Goal: Task Accomplishment & Management: Complete application form

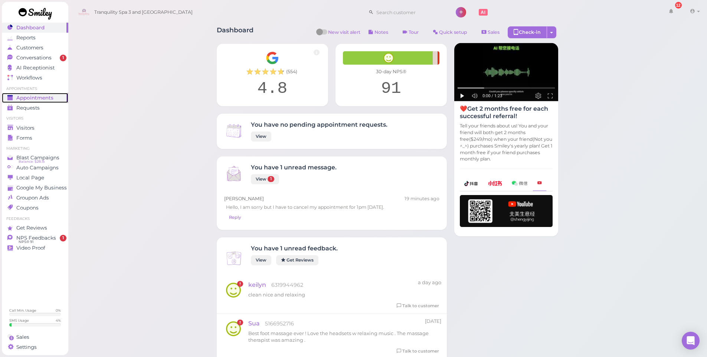
click at [28, 98] on span "Appointments" at bounding box center [34, 98] width 37 height 6
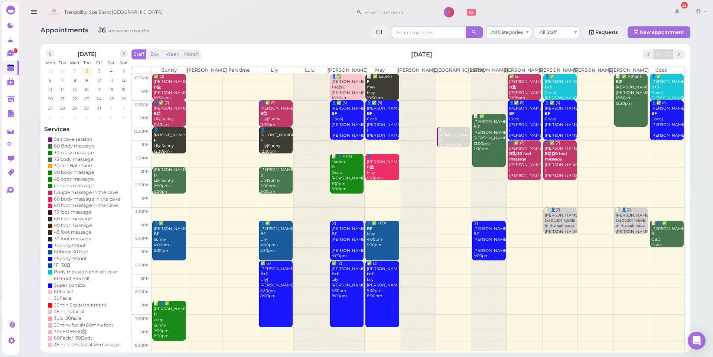
click at [550, 241] on td at bounding box center [417, 240] width 533 height 13
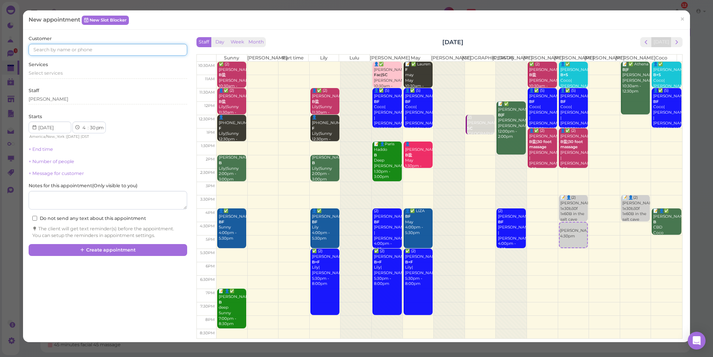
click at [43, 52] on input at bounding box center [108, 50] width 158 height 12
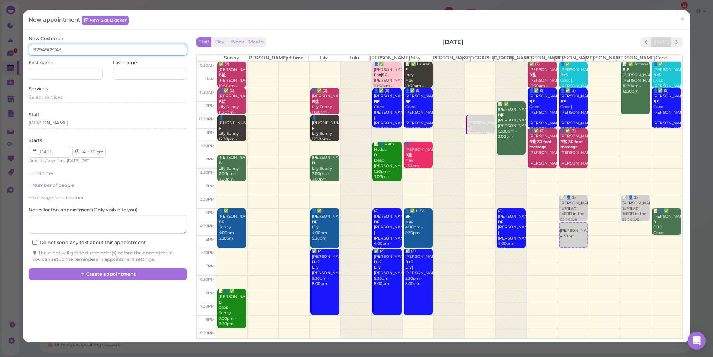
type input "9294905743"
click at [55, 73] on input at bounding box center [66, 74] width 74 height 12
type input "[PERSON_NAME]"
click at [140, 67] on div "Last name" at bounding box center [150, 69] width 74 height 20
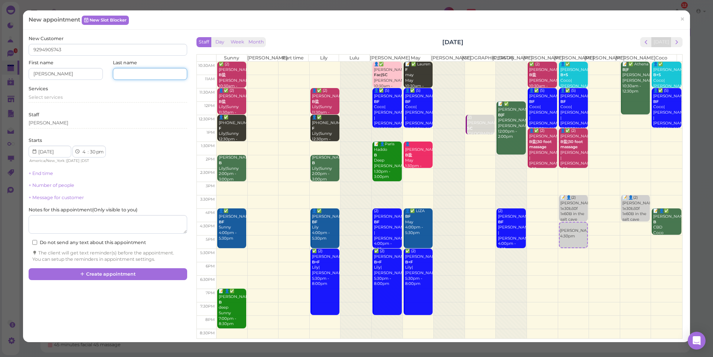
click at [141, 71] on input at bounding box center [150, 74] width 74 height 12
type input "hhh"
click at [50, 98] on span "Select services" at bounding box center [46, 97] width 34 height 6
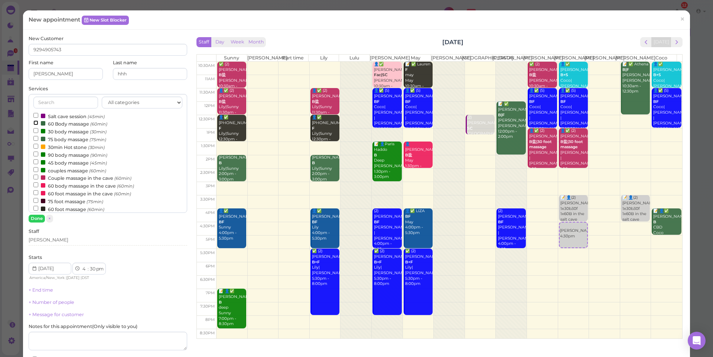
click at [36, 122] on input "60 Body massage (60min)" at bounding box center [35, 122] width 5 height 5
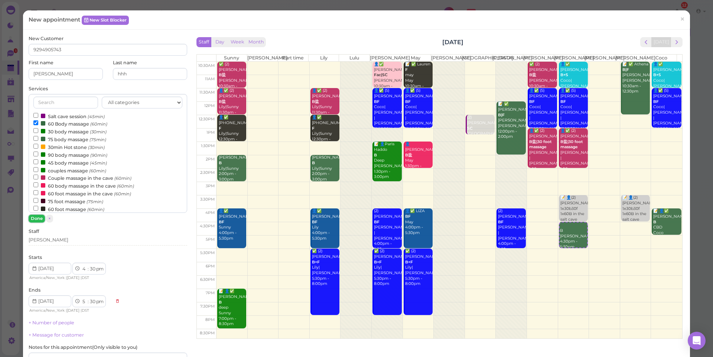
click at [35, 221] on button "Done" at bounding box center [37, 219] width 16 height 8
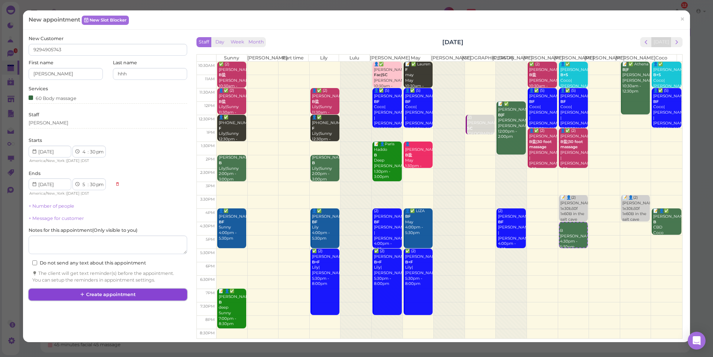
click at [114, 294] on button "Create appointment" at bounding box center [108, 294] width 158 height 12
